Goal: Task Accomplishment & Management: Manage account settings

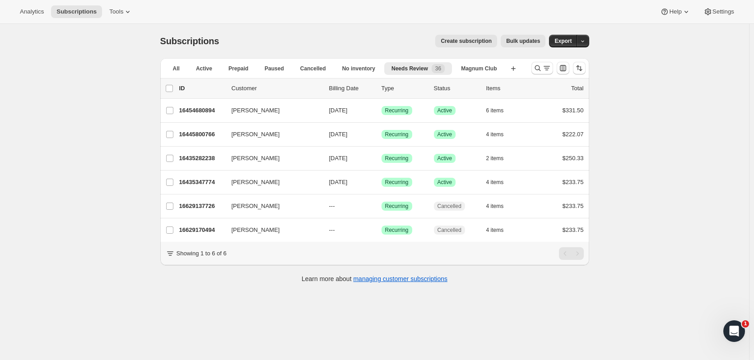
click at [541, 66] on icon "Search and filter results" at bounding box center [537, 68] width 9 height 9
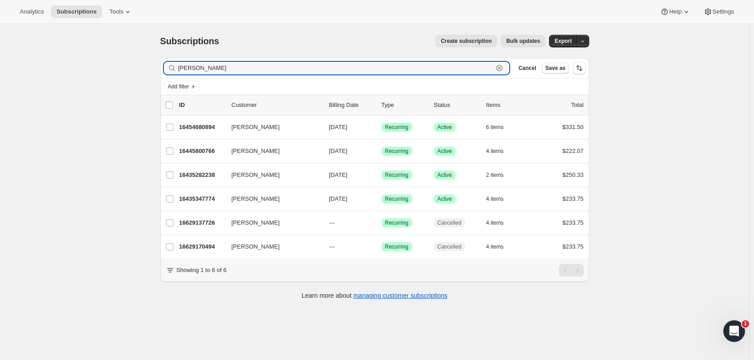
click at [503, 66] on icon "button" at bounding box center [499, 68] width 6 height 6
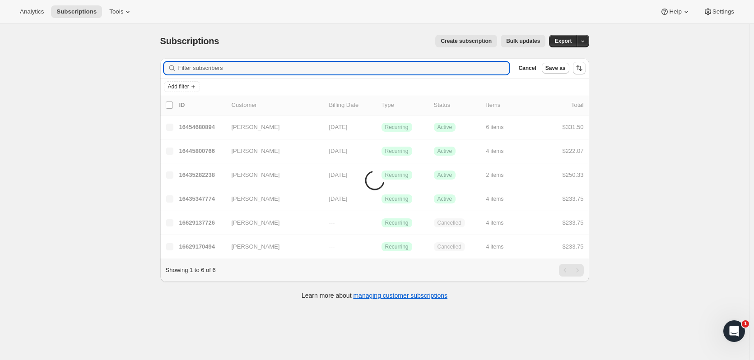
drag, startPoint x: 245, startPoint y: 67, endPoint x: 224, endPoint y: 68, distance: 20.8
click at [224, 68] on input "Filter subscribers" at bounding box center [344, 68] width 332 height 13
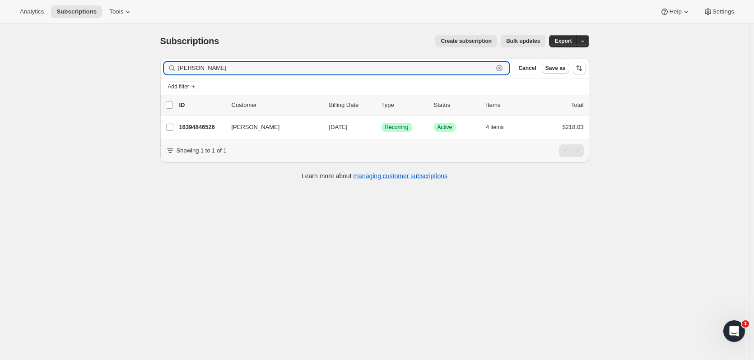
type input "[PERSON_NAME]"
click at [197, 126] on p "16394846526" at bounding box center [201, 127] width 45 height 9
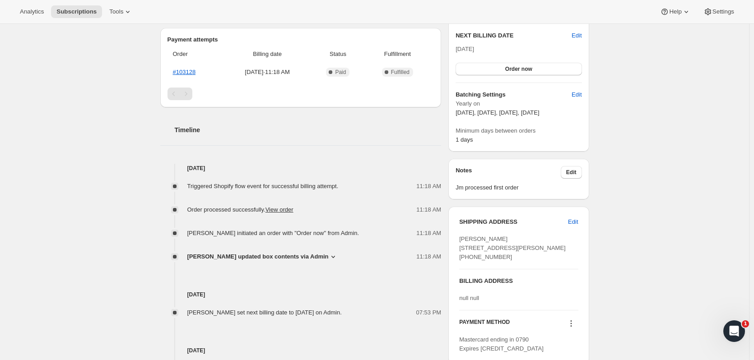
scroll to position [305, 0]
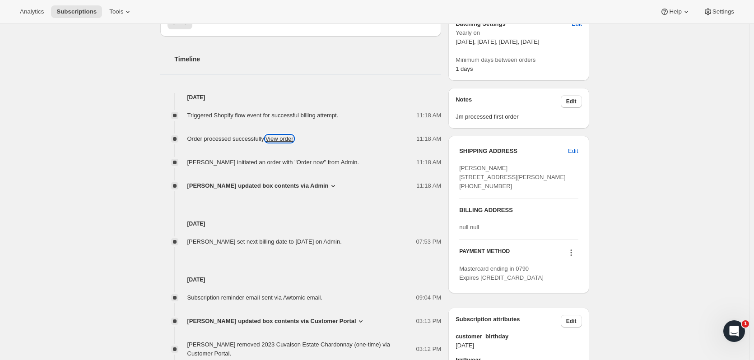
click at [291, 139] on link "View order" at bounding box center [280, 138] width 28 height 7
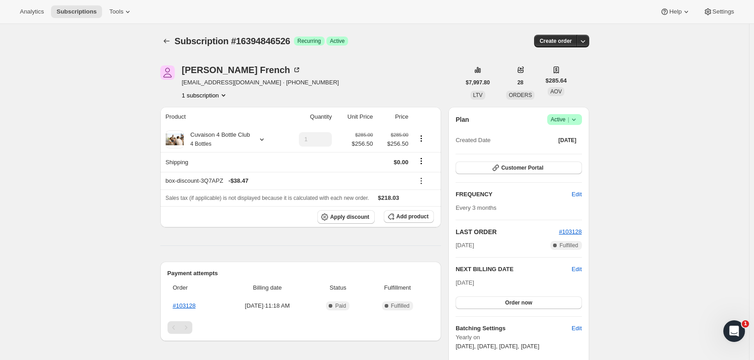
click at [164, 44] on icon "Subscriptions" at bounding box center [166, 41] width 9 height 9
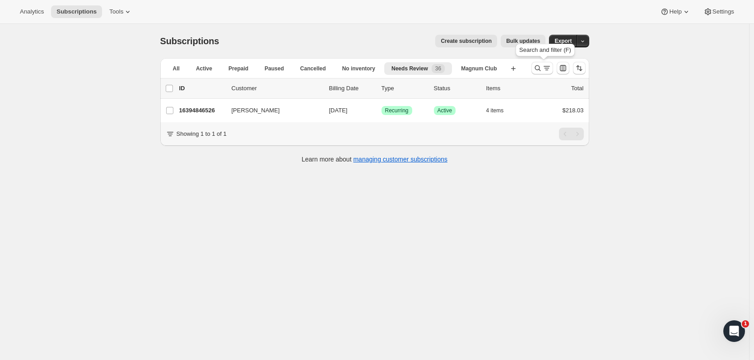
click at [541, 68] on icon "Search and filter results" at bounding box center [537, 68] width 9 height 9
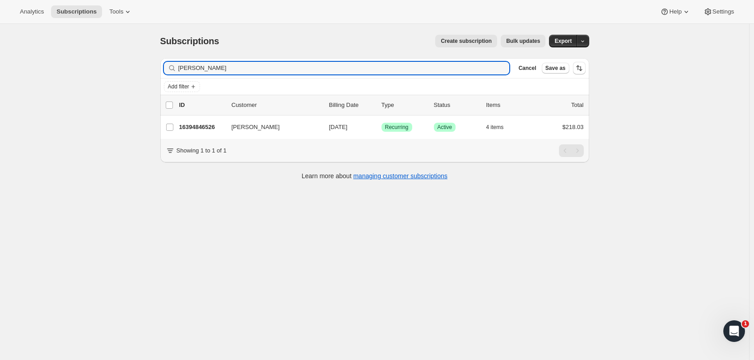
drag, startPoint x: 221, startPoint y: 74, endPoint x: 158, endPoint y: 61, distance: 64.0
click at [165, 75] on div "Filter subscribers [PERSON_NAME] Clear Cancel Save as" at bounding box center [374, 68] width 429 height 20
type input "[PERSON_NAME]"
click at [209, 129] on p "16427843902" at bounding box center [201, 127] width 45 height 9
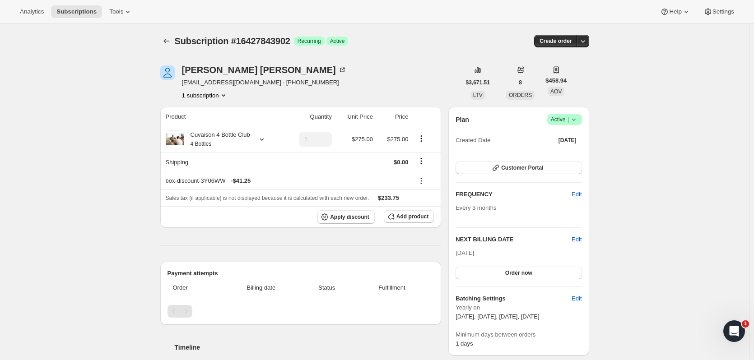
click at [170, 37] on icon "Subscriptions" at bounding box center [166, 41] width 9 height 9
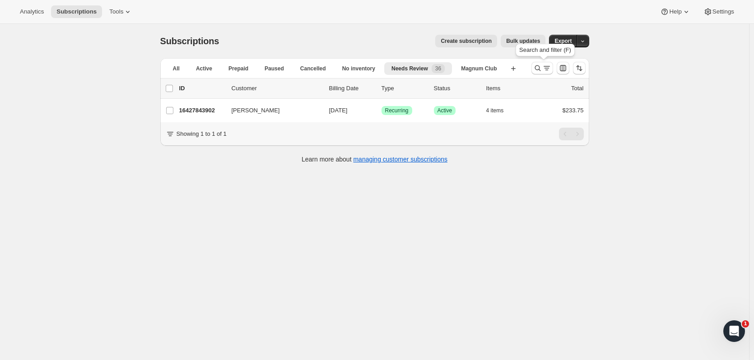
click at [537, 66] on icon "Search and filter results" at bounding box center [537, 68] width 9 height 9
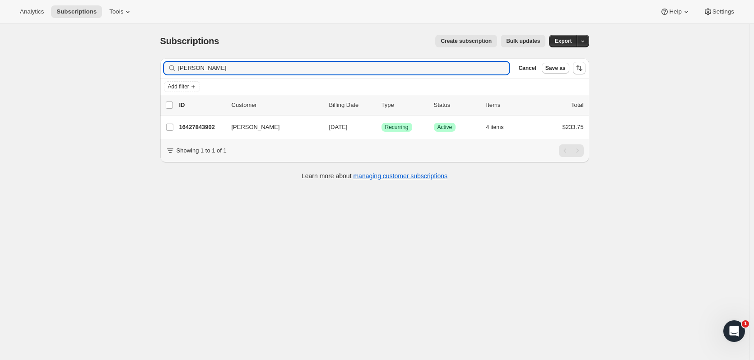
drag, startPoint x: 229, startPoint y: 65, endPoint x: 119, endPoint y: 70, distance: 109.4
click at [119, 70] on div "Subscriptions. This page is ready Subscriptions Create subscription Bulk update…" at bounding box center [374, 204] width 749 height 360
type input "[PERSON_NAME]"
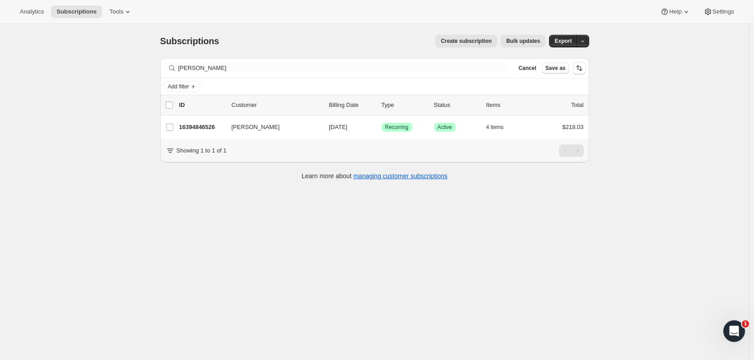
click at [203, 126] on p "16394846526" at bounding box center [201, 127] width 45 height 9
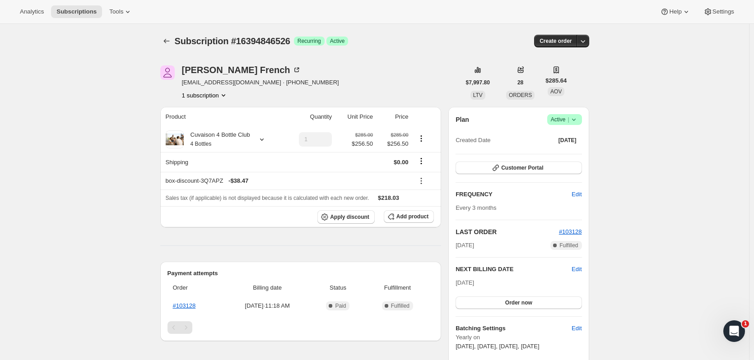
click at [168, 40] on icon "Subscriptions" at bounding box center [167, 41] width 6 height 5
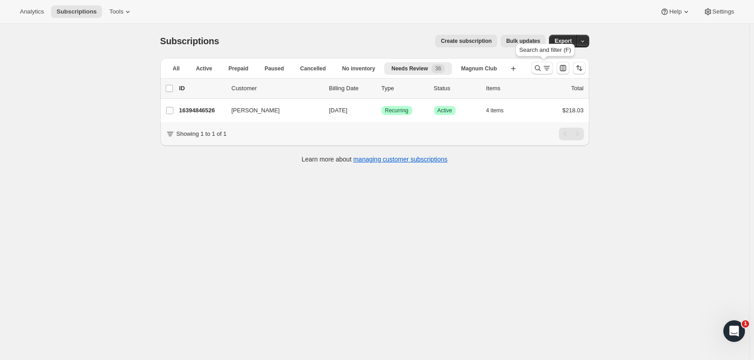
click at [538, 71] on icon "Search and filter results" at bounding box center [537, 68] width 9 height 9
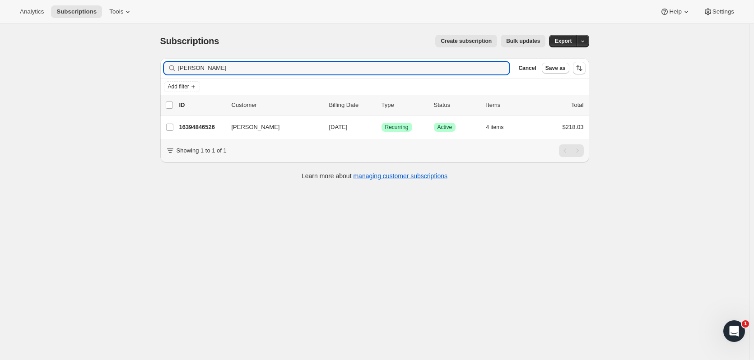
drag, startPoint x: 246, startPoint y: 70, endPoint x: 90, endPoint y: 70, distance: 156.3
click at [90, 70] on div "Subscriptions. This page is ready Subscriptions Create subscription Bulk update…" at bounding box center [374, 204] width 749 height 360
type input "bacon"
click at [195, 129] on p "16374432062" at bounding box center [201, 127] width 45 height 9
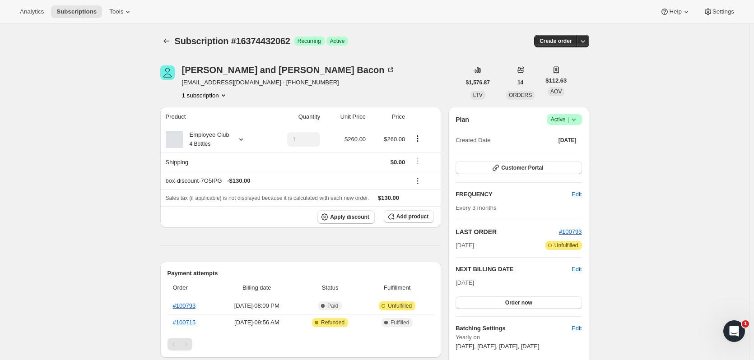
click at [589, 46] on button "button" at bounding box center [583, 41] width 13 height 13
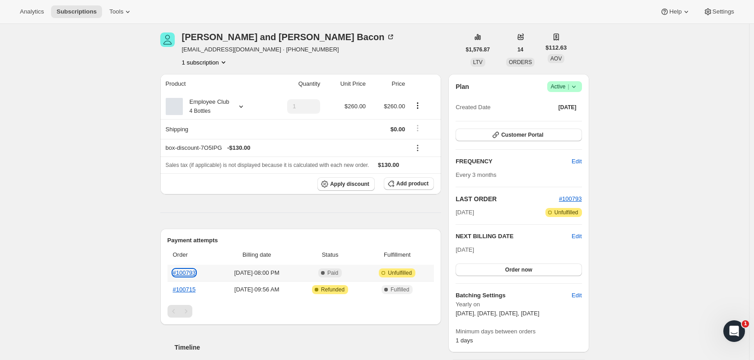
click at [194, 272] on link "#100793" at bounding box center [184, 273] width 23 height 7
